Goal: Check status: Check status

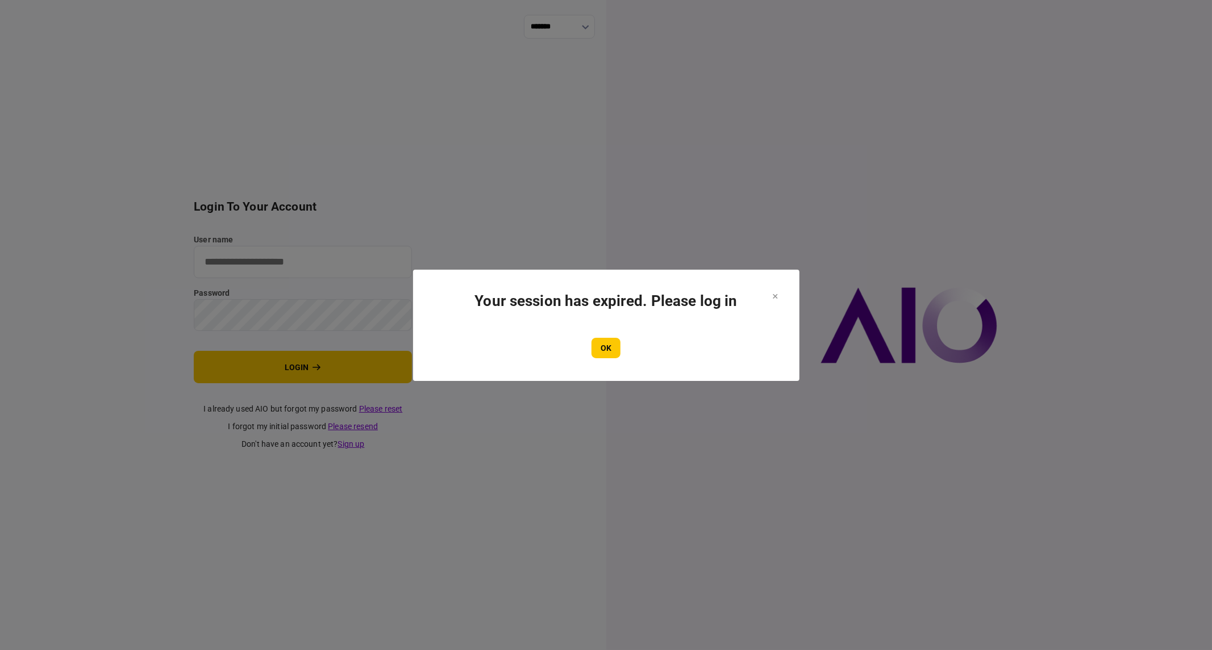
type input "**********"
click at [610, 345] on button "OK" at bounding box center [605, 348] width 29 height 20
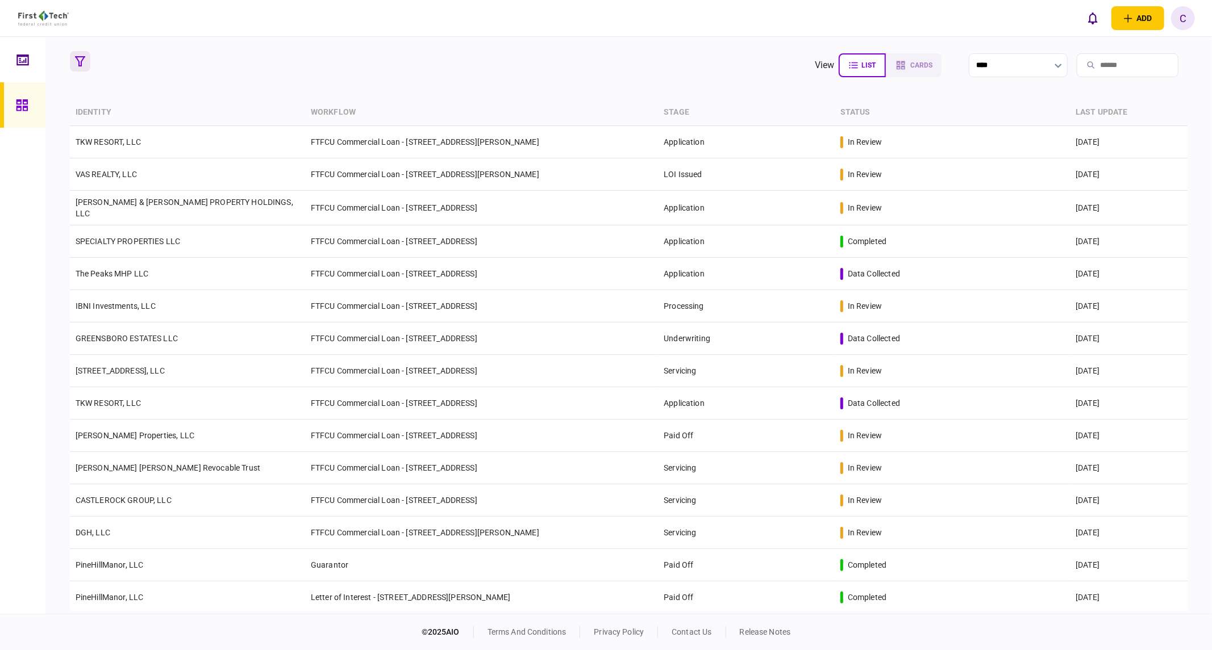
click at [76, 58] on icon "button" at bounding box center [80, 61] width 10 height 10
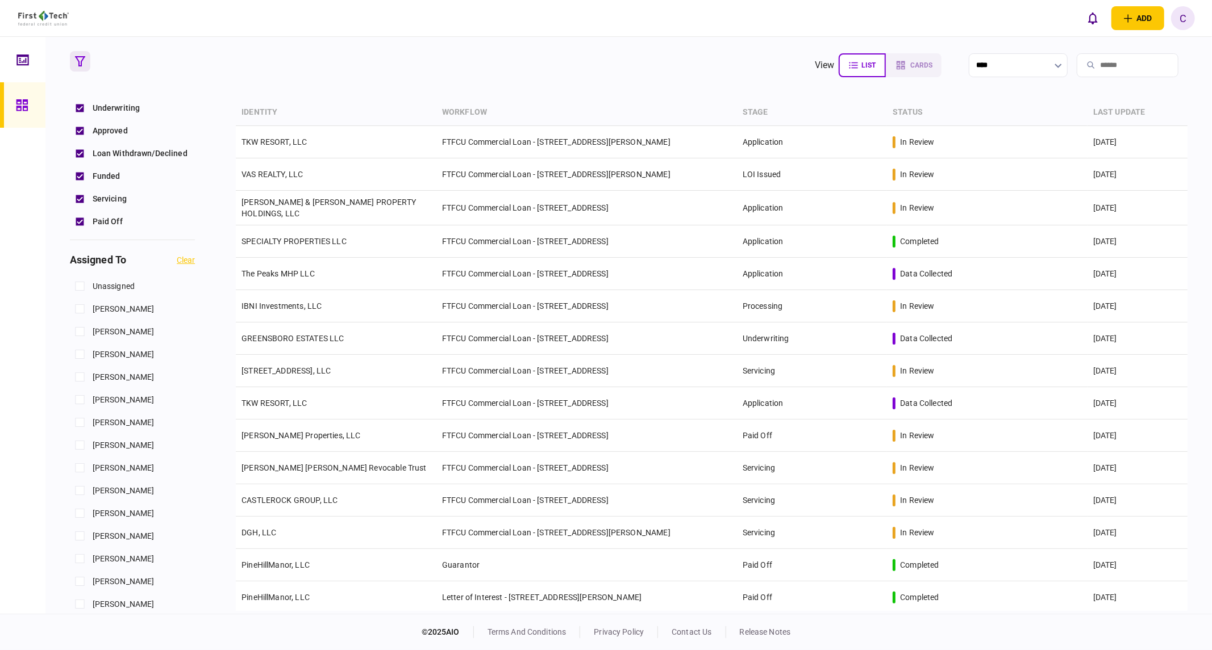
scroll to position [378, 0]
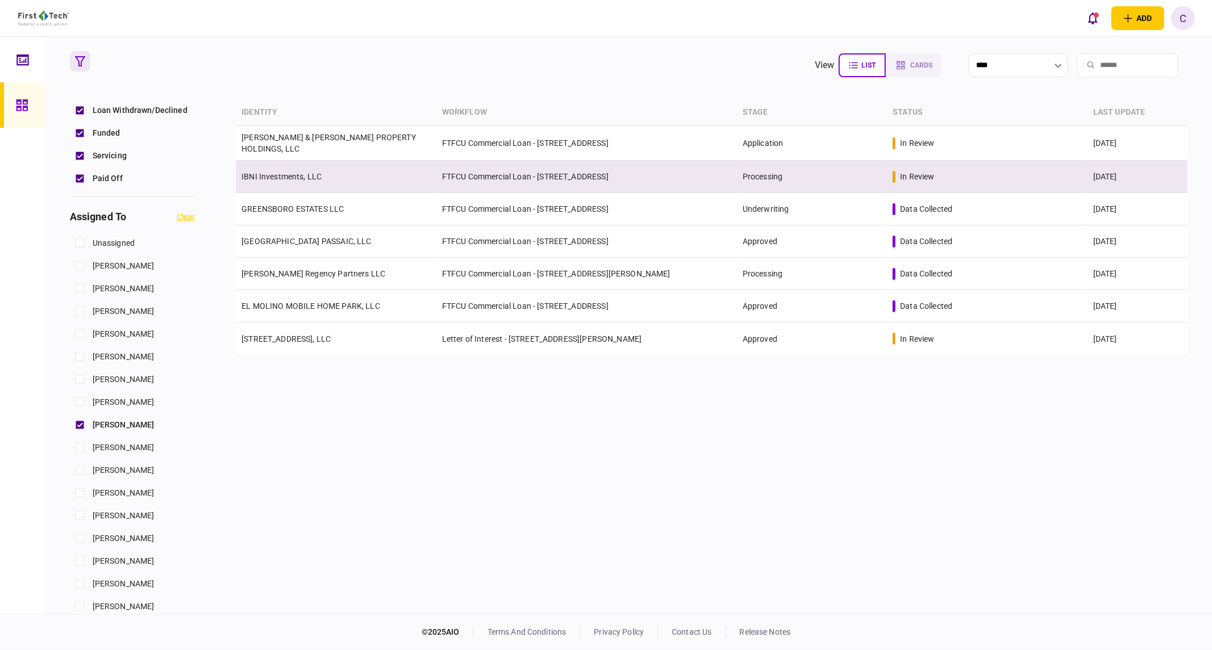
click at [298, 179] on td "IBNI Investments, LLC" at bounding box center [336, 177] width 201 height 32
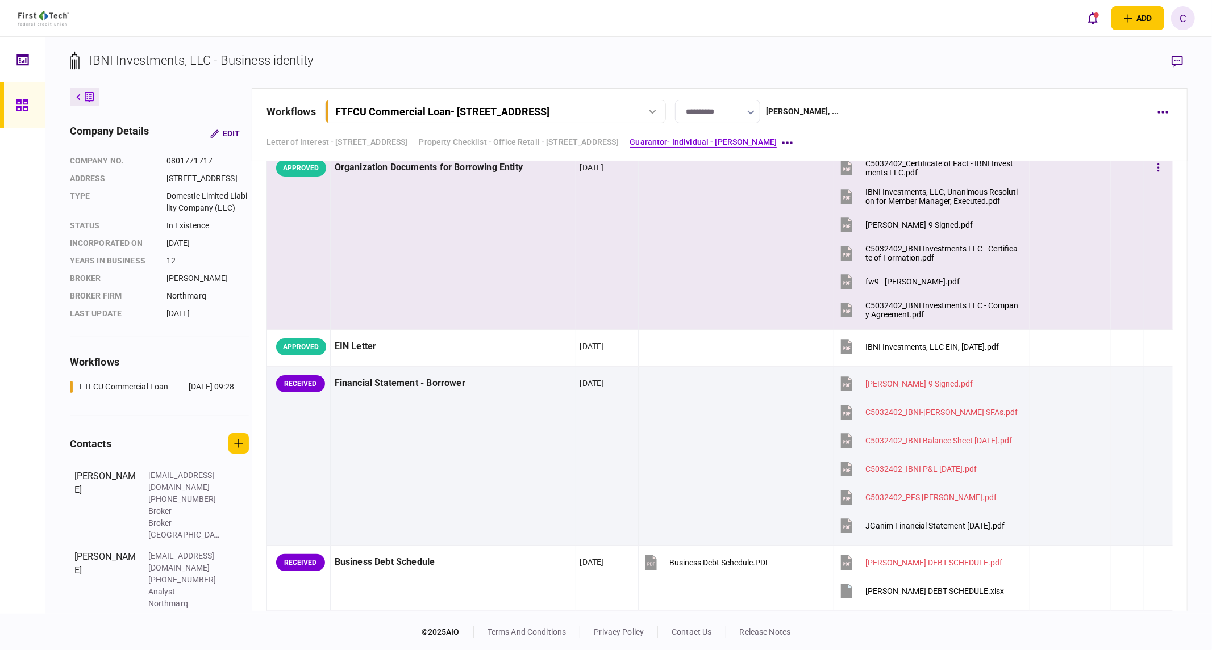
scroll to position [39, 0]
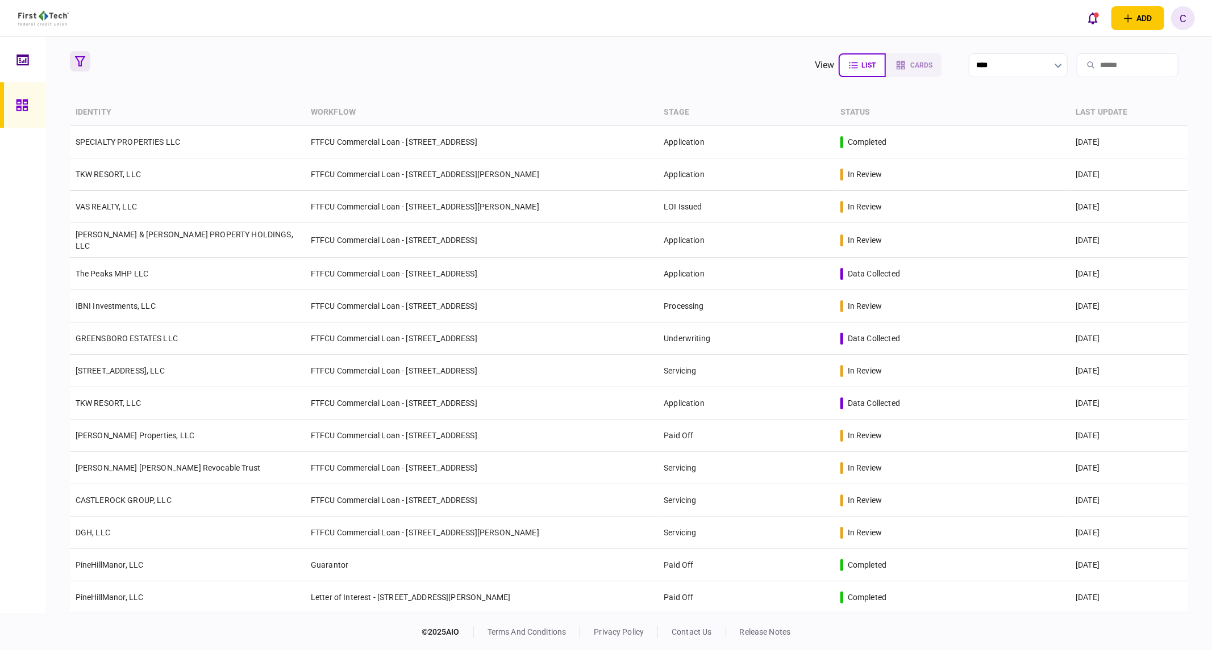
click at [80, 65] on icon "button" at bounding box center [80, 61] width 10 height 10
